Goal: Transaction & Acquisition: Purchase product/service

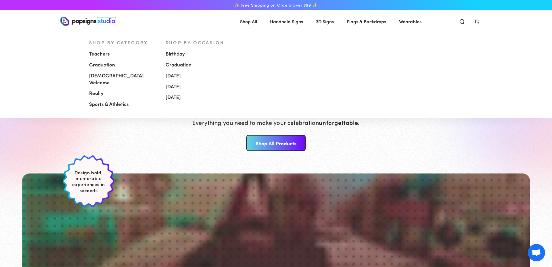
click at [114, 76] on span "[DEMOGRAPHIC_DATA] Welcome" at bounding box center [123, 79] width 68 height 14
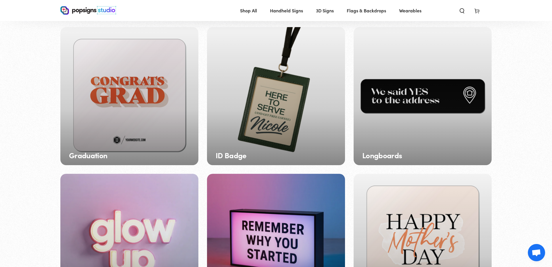
scroll to position [343, 0]
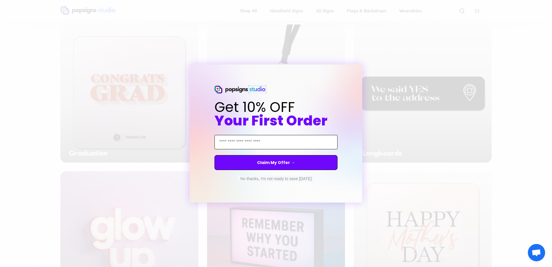
click at [306, 143] on input "Email Address" at bounding box center [276, 142] width 123 height 14
type input "**********"
click at [287, 161] on button "Claim My Offer →" at bounding box center [276, 162] width 123 height 15
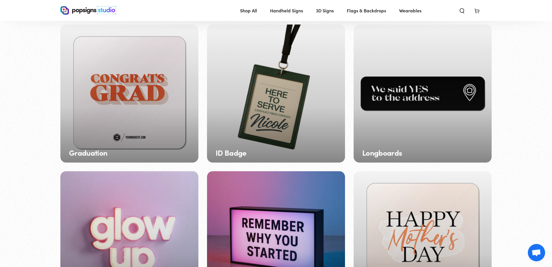
click at [442, 179] on div "Close dialog An error occurred. Please try again later." at bounding box center [276, 133] width 552 height 267
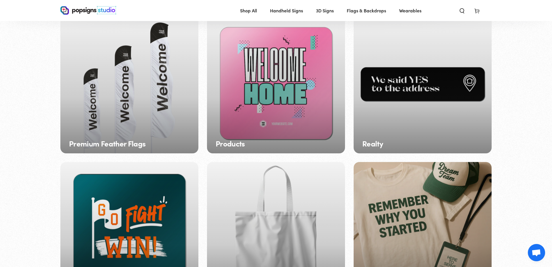
scroll to position [793, 0]
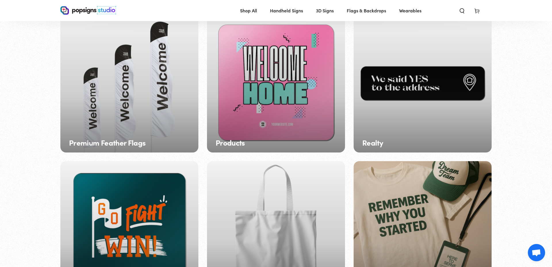
click at [281, 125] on div "Products" at bounding box center [276, 83] width 138 height 138
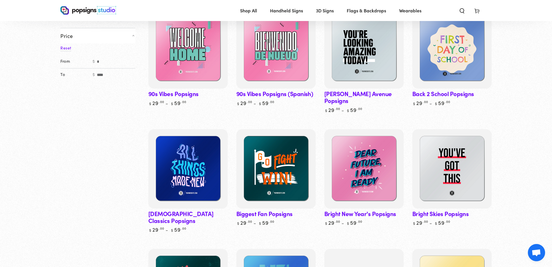
scroll to position [109, 0]
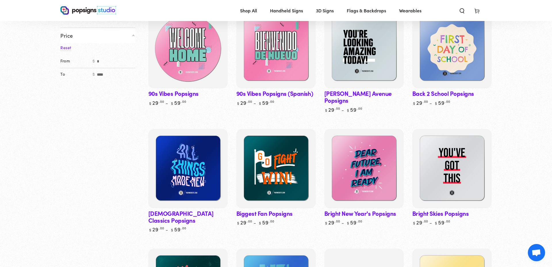
click at [197, 51] on img at bounding box center [188, 49] width 82 height 82
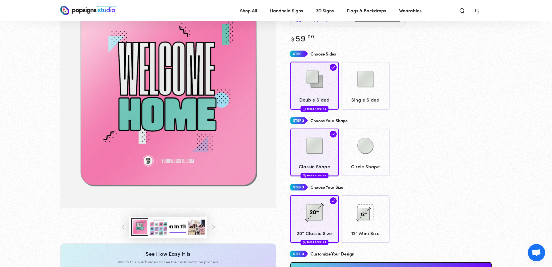
click at [161, 227] on button "Load image 3 in gallery view" at bounding box center [158, 227] width 17 height 18
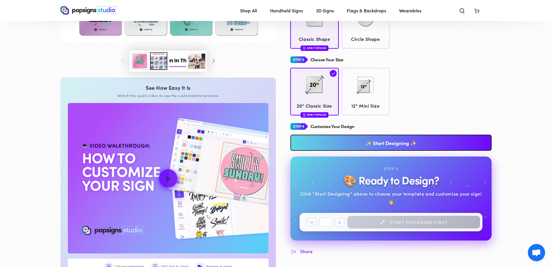
scroll to position [179, 0]
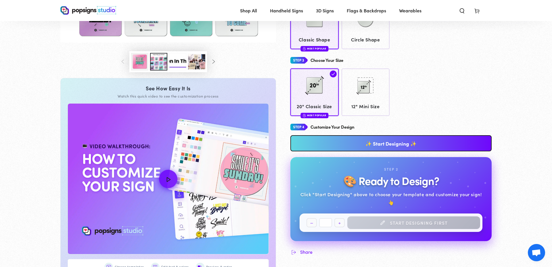
click at [347, 147] on link "✨ Start Designing ✨" at bounding box center [391, 143] width 201 height 16
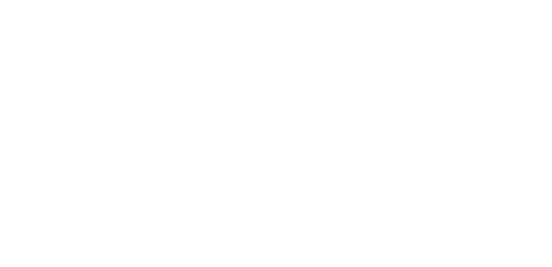
scroll to position [0, 0]
type textarea "An ancient tree with a door leading to a magical world"
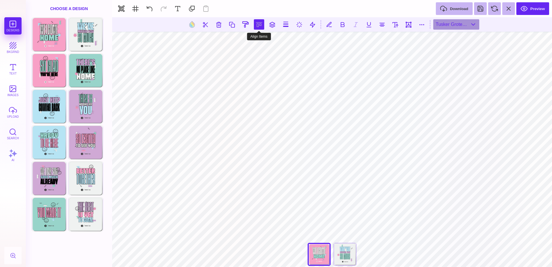
click at [258, 26] on button at bounding box center [259, 24] width 10 height 10
click at [252, 43] on button at bounding box center [253, 41] width 12 height 12
click at [257, 23] on button at bounding box center [259, 24] width 10 height 10
click at [251, 41] on button at bounding box center [253, 41] width 12 height 12
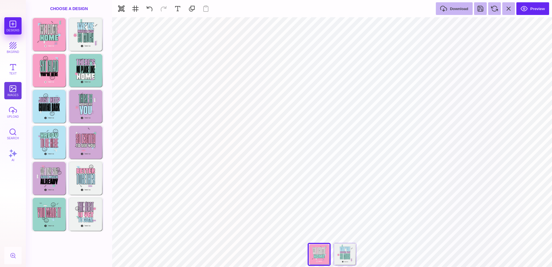
click at [9, 92] on button "images" at bounding box center [12, 90] width 17 height 17
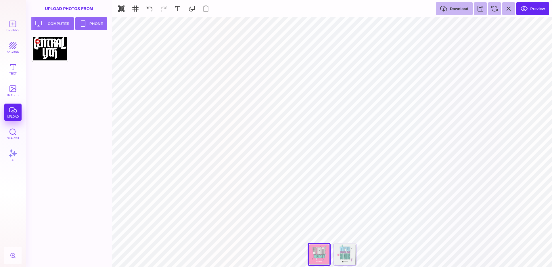
click at [50, 54] on div at bounding box center [50, 49] width 37 height 26
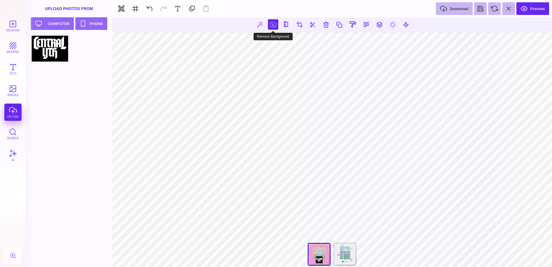
click at [272, 25] on button at bounding box center [273, 24] width 10 height 10
click at [355, 24] on button at bounding box center [352, 24] width 11 height 11
click at [259, 26] on button at bounding box center [260, 24] width 10 height 10
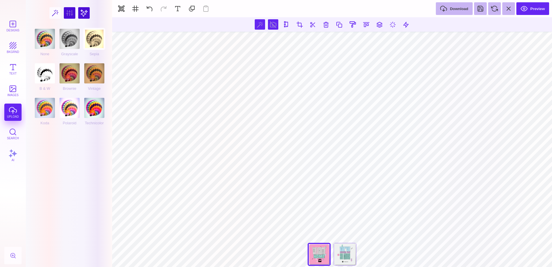
click at [89, 36] on div "Sepia" at bounding box center [94, 42] width 20 height 27
click at [96, 41] on div "None Grayscale Sepia B & W Brownie Vintage Koda Polaroid Technicolor" at bounding box center [70, 76] width 76 height 112
click at [84, 12] on div at bounding box center [84, 13] width 12 height 12
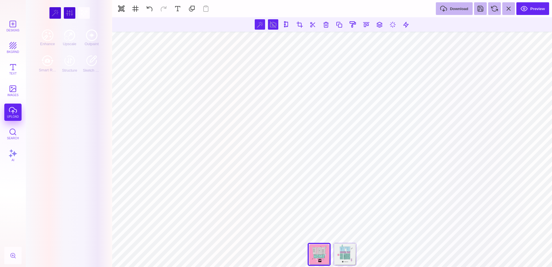
click at [43, 37] on div "Enhance" at bounding box center [48, 37] width 18 height 17
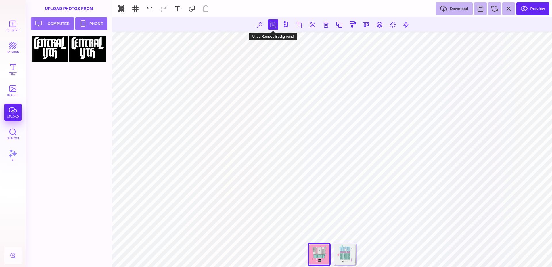
click at [271, 24] on button at bounding box center [273, 24] width 10 height 10
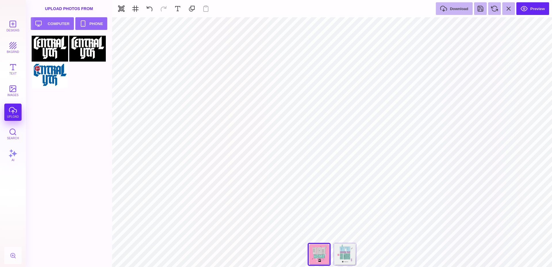
click at [48, 74] on div at bounding box center [50, 76] width 37 height 26
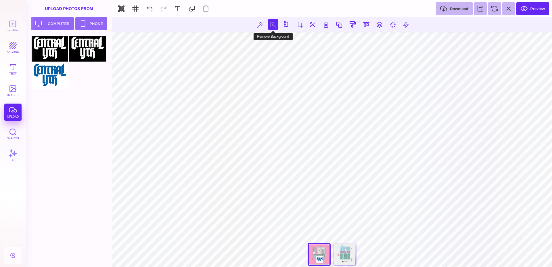
click at [273, 26] on button at bounding box center [273, 24] width 10 height 10
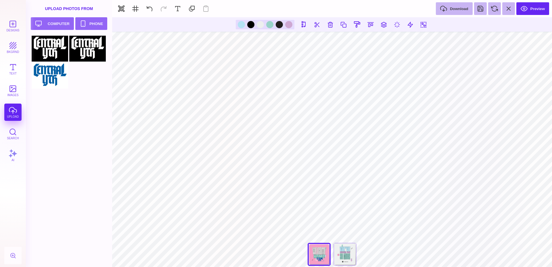
click at [389, 23] on section at bounding box center [332, 24] width 440 height 14
click at [384, 23] on button at bounding box center [384, 24] width 10 height 10
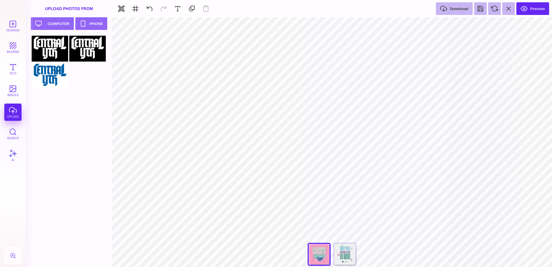
type input "#000000"
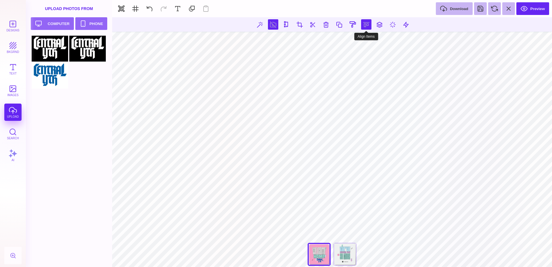
click at [369, 26] on button at bounding box center [366, 24] width 10 height 10
click at [362, 40] on button at bounding box center [360, 41] width 12 height 12
click at [371, 25] on button at bounding box center [371, 24] width 10 height 10
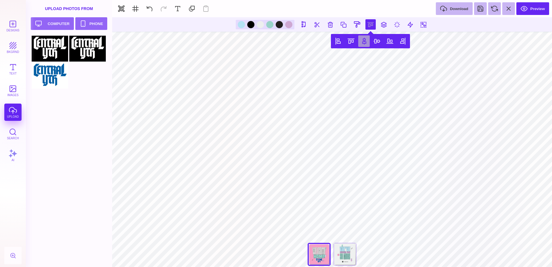
click at [362, 40] on button at bounding box center [364, 41] width 12 height 12
click at [374, 42] on button at bounding box center [377, 41] width 12 height 12
